Goal: Find specific page/section: Find specific page/section

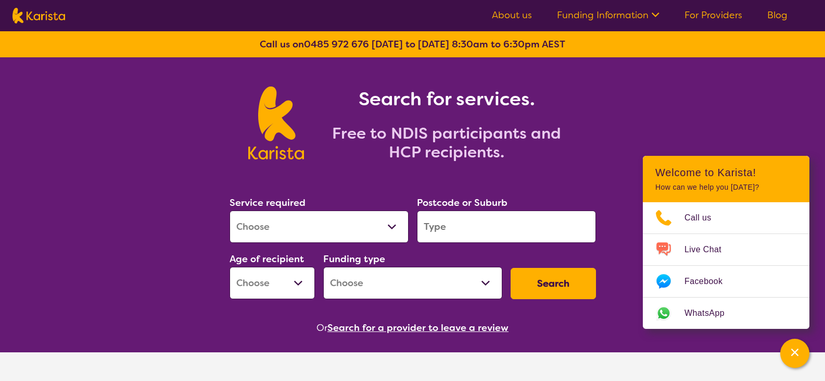
click at [272, 228] on select "Allied Health Assistant Assessment ([MEDICAL_DATA] or [MEDICAL_DATA]) Behaviour…" at bounding box center [319, 226] width 179 height 32
select select "NDIS Support Coordination"
click at [230, 210] on select "Allied Health Assistant Assessment ([MEDICAL_DATA] or [MEDICAL_DATA]) Behaviour…" at bounding box center [319, 226] width 179 height 32
click at [429, 226] on input "search" at bounding box center [506, 226] width 179 height 32
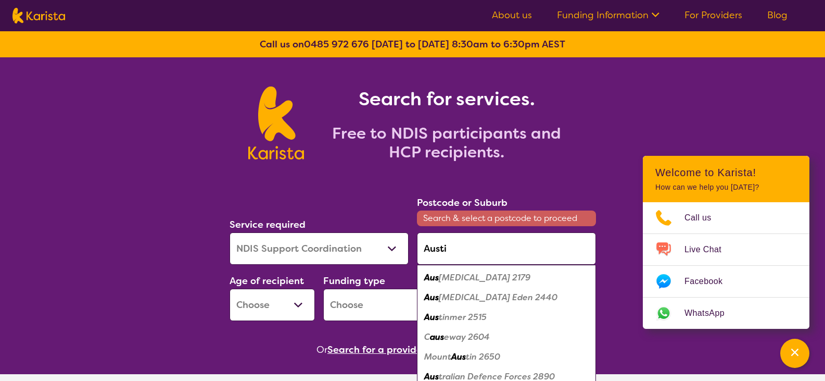
type input "Austin"
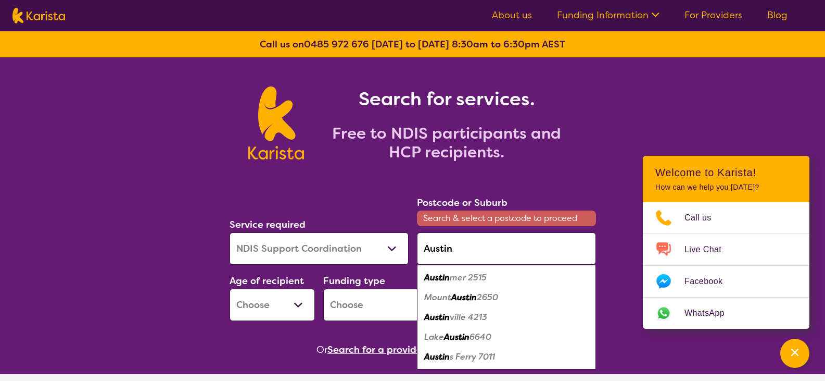
drag, startPoint x: 436, startPoint y: 248, endPoint x: 405, endPoint y: 248, distance: 31.8
click at [407, 248] on div "Service required Allied Health Assistant Assessment ([MEDICAL_DATA] or [MEDICAL…" at bounding box center [412, 258] width 375 height 134
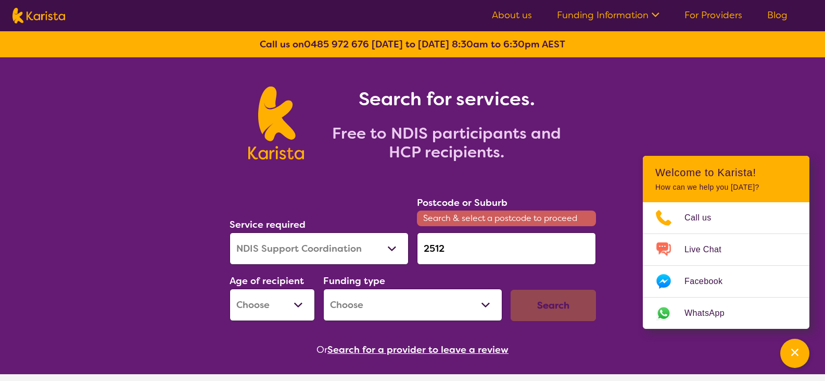
type input "2512"
click at [250, 306] on select "Early Childhood - 0 to 9 Child - 10 to 11 Adolescent - 12 to 17 Adult - 18 to 6…" at bounding box center [272, 304] width 85 height 32
select select "AD"
click at [230, 288] on select "Early Childhood - 0 to 9 Child - 10 to 11 Adolescent - 12 to 17 Adult - 18 to 6…" at bounding box center [272, 304] width 85 height 32
click at [340, 304] on select "Home Care Package (HCP) National Disability Insurance Scheme (NDIS) I don't know" at bounding box center [412, 304] width 179 height 32
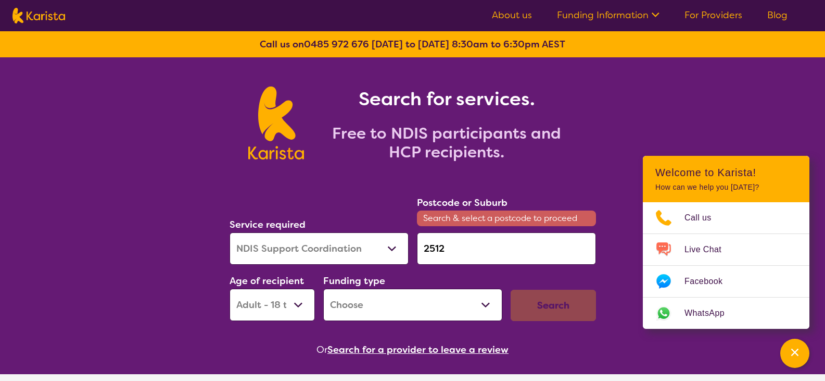
select select "NDIS"
click at [323, 288] on select "Home Care Package (HCP) National Disability Insurance Scheme (NDIS) I don't know" at bounding box center [412, 304] width 179 height 32
click at [545, 305] on div "Search" at bounding box center [553, 305] width 85 height 31
click at [423, 247] on input "2512" at bounding box center [506, 248] width 179 height 32
type input "Austinmer 2512"
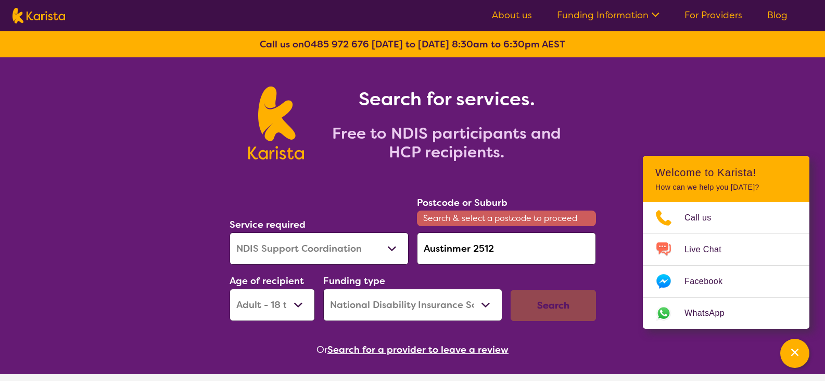
click at [545, 306] on div "Search" at bounding box center [553, 305] width 85 height 31
click at [511, 223] on span "Search & select a postcode to proceed" at bounding box center [506, 218] width 179 height 16
drag, startPoint x: 497, startPoint y: 248, endPoint x: 398, endPoint y: 247, distance: 98.4
click at [398, 247] on div "Service required Allied Health Assistant Assessment ([MEDICAL_DATA] or [MEDICAL…" at bounding box center [412, 258] width 375 height 134
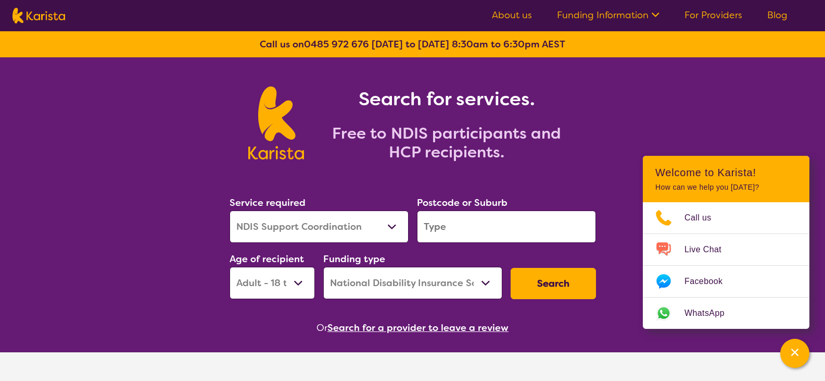
click at [425, 228] on input "search" at bounding box center [506, 226] width 179 height 32
type input "a"
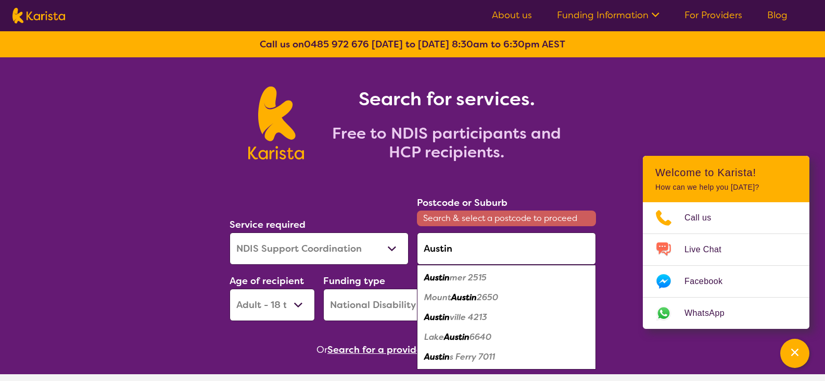
click at [466, 276] on em "mer 2515" at bounding box center [468, 277] width 37 height 11
type input "2515"
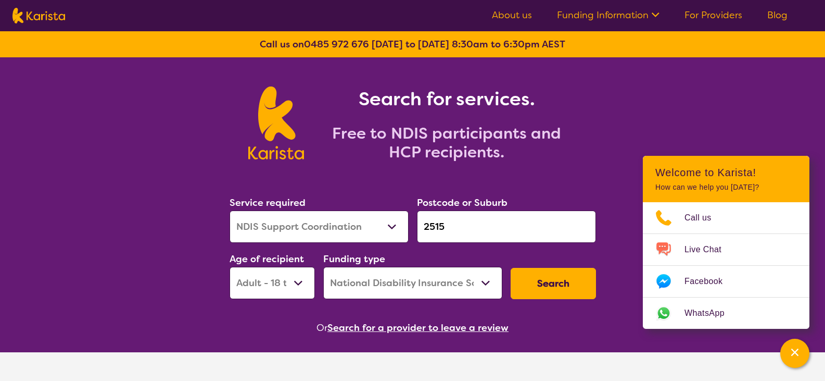
click at [550, 285] on button "Search" at bounding box center [553, 283] width 85 height 31
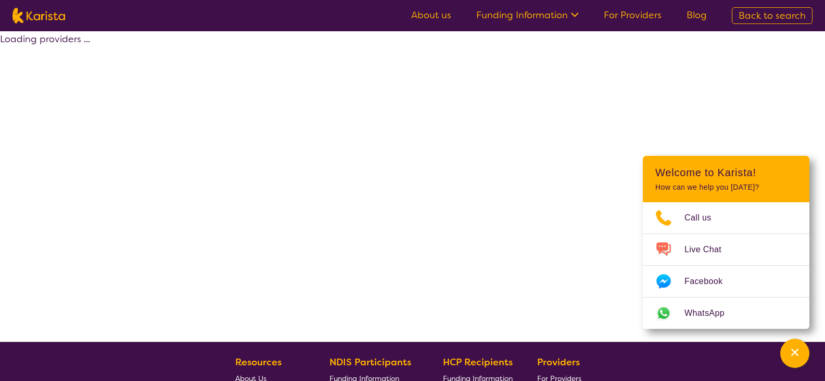
select select "NDIS Support Coordination"
select select "AD"
select select "NDIS"
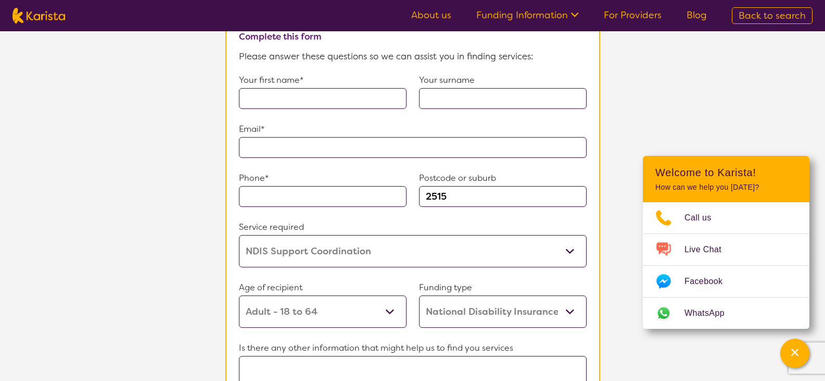
scroll to position [781, 0]
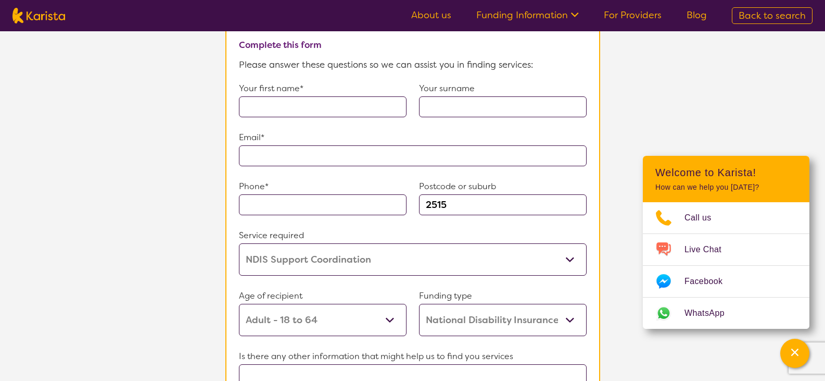
click at [633, 17] on link "For Providers" at bounding box center [633, 15] width 58 height 12
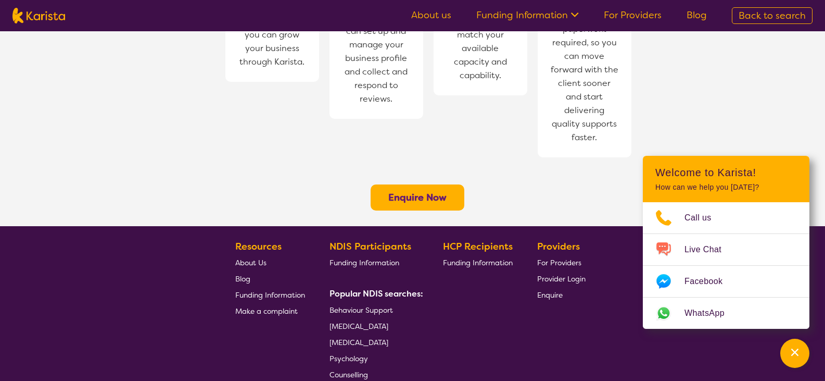
scroll to position [875, 0]
